Goal: Transaction & Acquisition: Download file/media

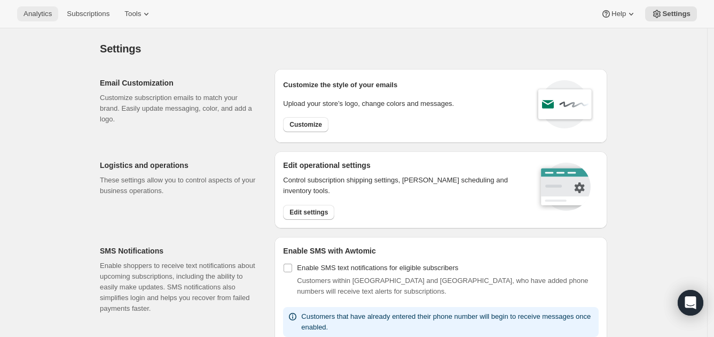
click at [30, 12] on span "Analytics" at bounding box center [38, 14] width 28 height 9
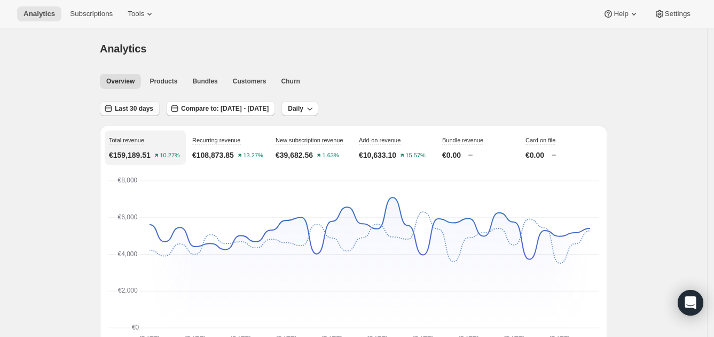
click at [132, 108] on span "Last 30 days" at bounding box center [134, 108] width 38 height 9
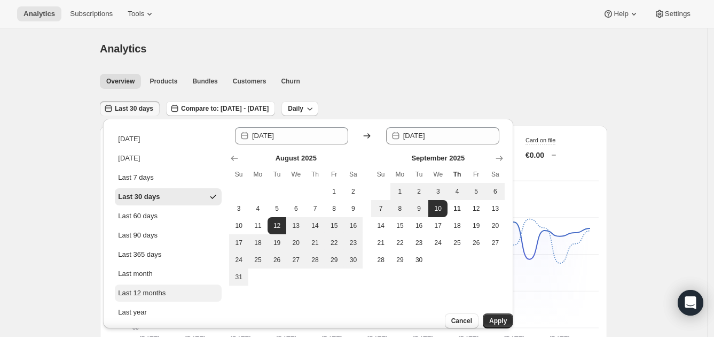
click at [177, 290] on button "Last 12 months" at bounding box center [168, 292] width 107 height 17
type input "[DATE]"
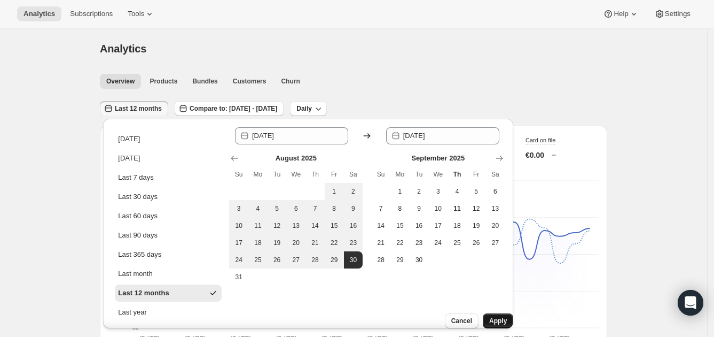
click at [489, 316] on span "Apply" at bounding box center [498, 320] width 18 height 9
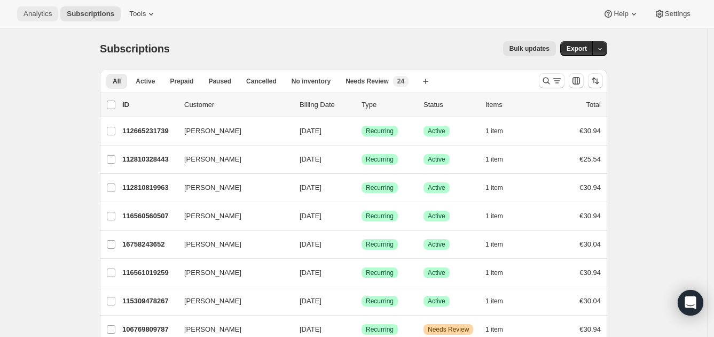
click at [35, 15] on span "Analytics" at bounding box center [38, 14] width 28 height 9
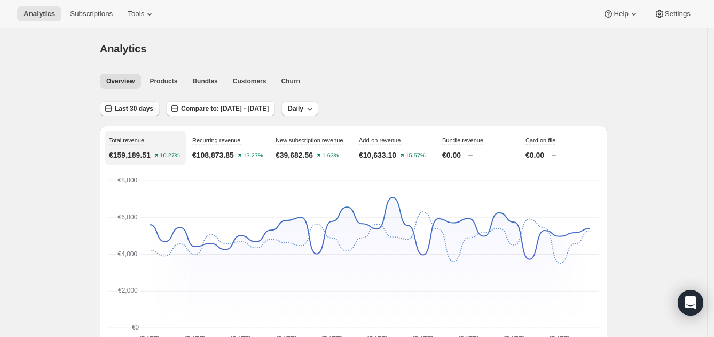
click at [136, 107] on span "Last 30 days" at bounding box center [134, 108] width 38 height 9
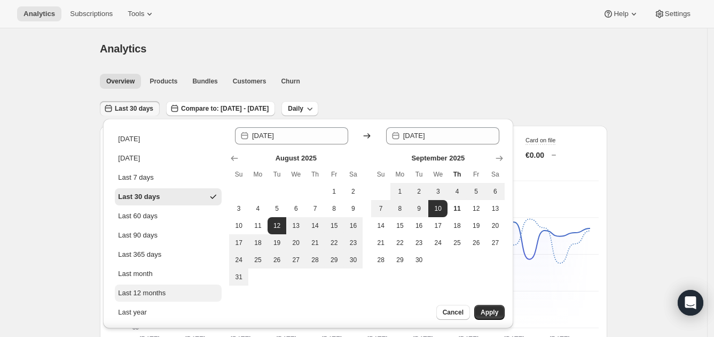
click at [175, 286] on button "Last 12 months" at bounding box center [168, 292] width 107 height 17
type input "[DATE]"
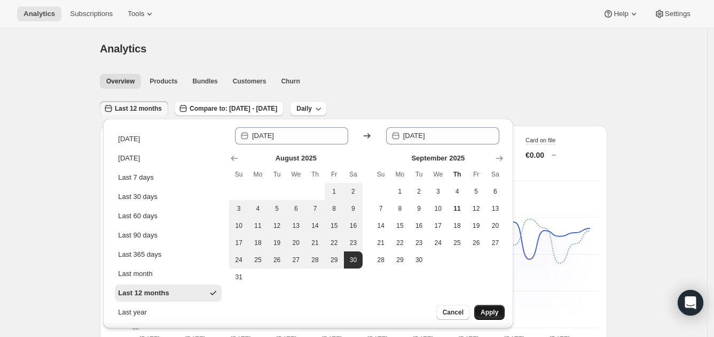
click at [487, 310] on span "Apply" at bounding box center [490, 312] width 18 height 9
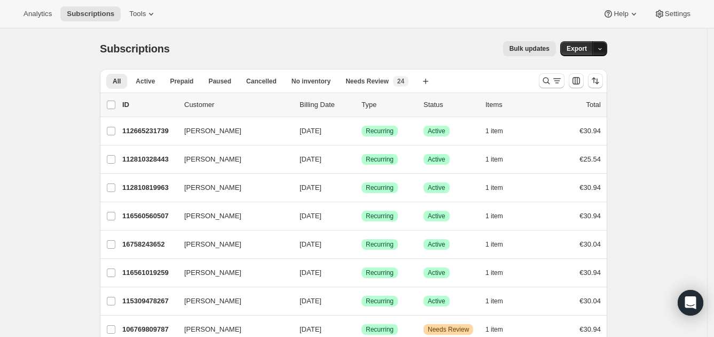
click at [602, 50] on icon "button" at bounding box center [600, 49] width 4 height 2
click at [573, 71] on span "Subscription data" at bounding box center [545, 70] width 53 height 8
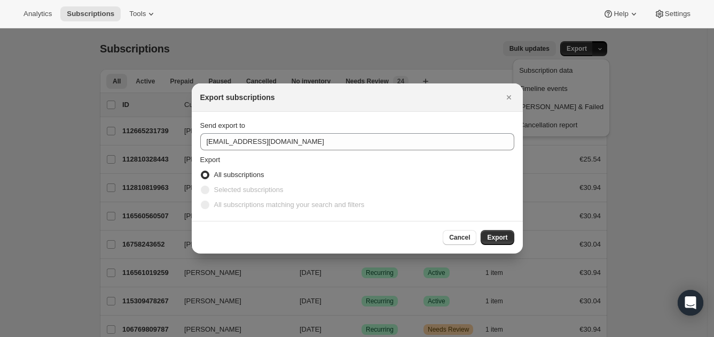
click at [625, 183] on div at bounding box center [357, 168] width 714 height 337
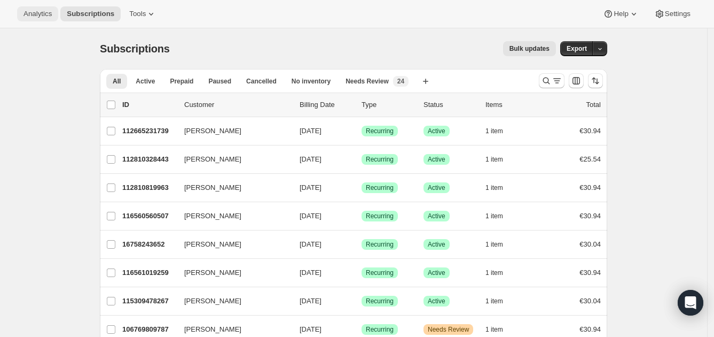
click at [36, 15] on span "Analytics" at bounding box center [38, 14] width 28 height 9
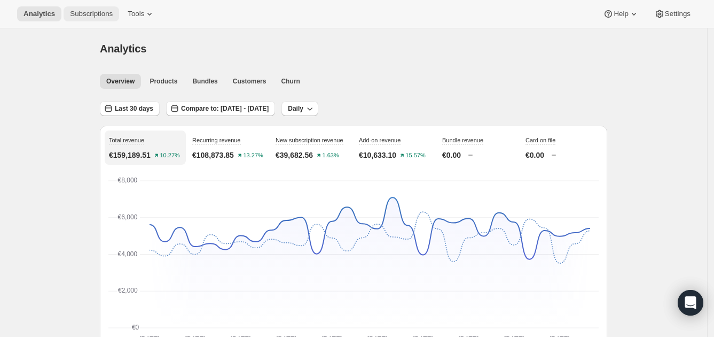
click at [91, 13] on span "Subscriptions" at bounding box center [91, 14] width 43 height 9
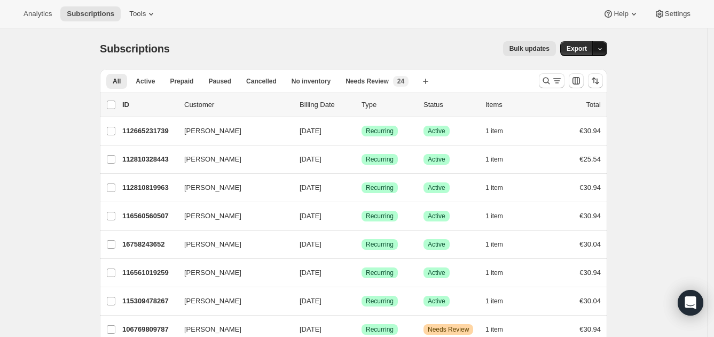
click at [602, 47] on icon "button" at bounding box center [600, 48] width 7 height 7
click at [573, 74] on span "Subscription data" at bounding box center [545, 70] width 53 height 8
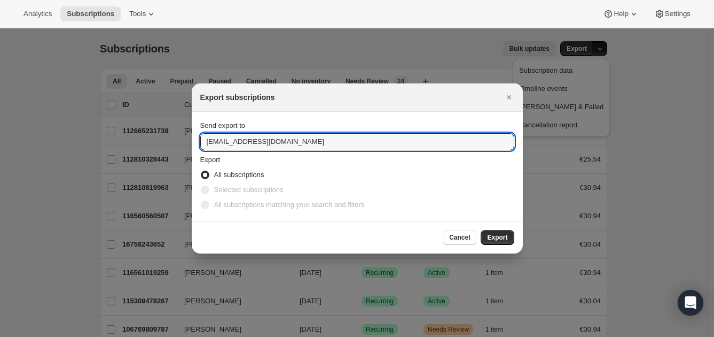
drag, startPoint x: 221, startPoint y: 143, endPoint x: 179, endPoint y: 142, distance: 41.1
type input "feargal.hoey@fabuwellness.com"
click at [505, 234] on span "Export" at bounding box center [497, 237] width 20 height 9
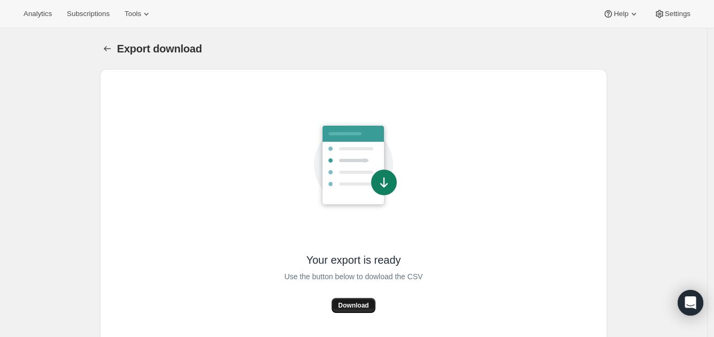
click at [367, 303] on span "Download" at bounding box center [353, 305] width 30 height 9
click at [249, 0] on div "Analytics Subscriptions Tools Help Settings" at bounding box center [357, 14] width 714 height 28
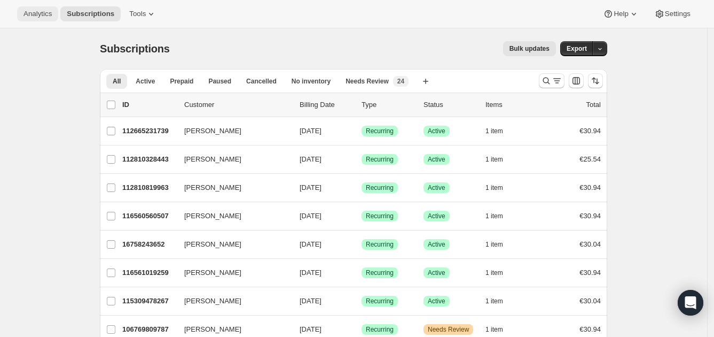
click at [35, 13] on span "Analytics" at bounding box center [38, 14] width 28 height 9
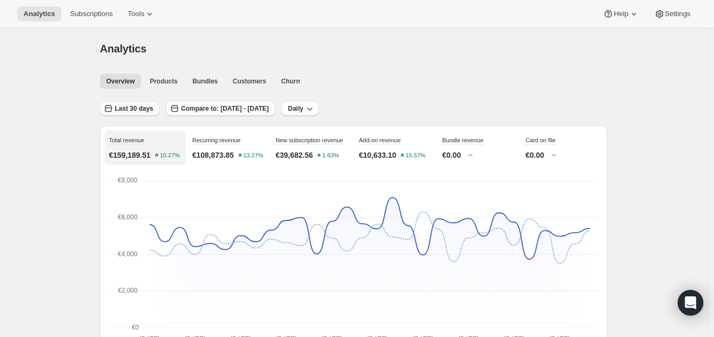
click at [135, 107] on span "Last 30 days" at bounding box center [134, 108] width 38 height 9
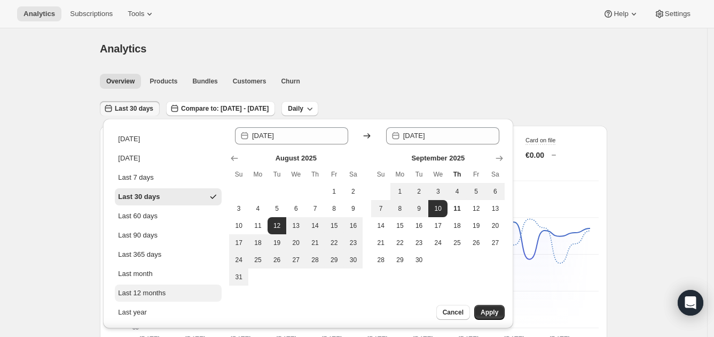
click at [174, 294] on button "Last 12 months" at bounding box center [168, 292] width 107 height 17
type input "[DATE]"
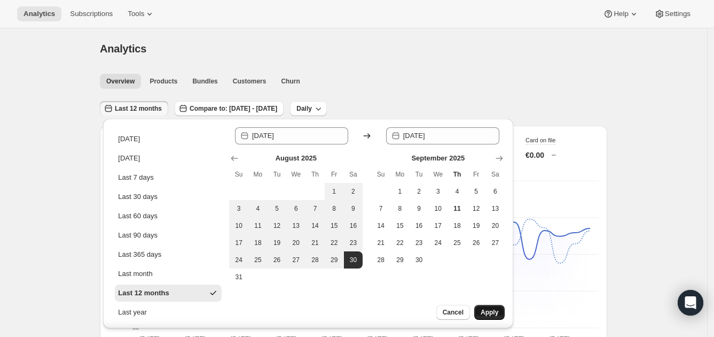
click at [496, 310] on span "Apply" at bounding box center [490, 312] width 18 height 9
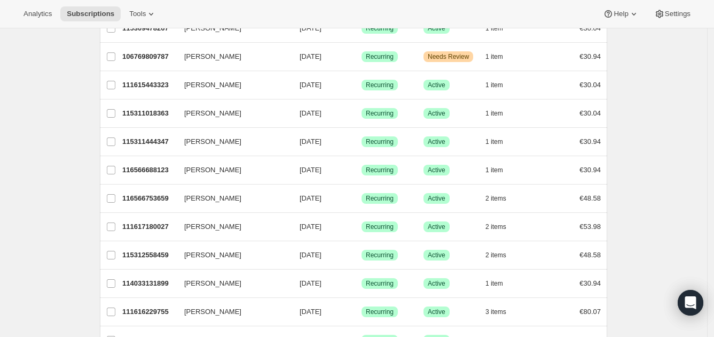
scroll to position [347, 0]
